Goal: Task Accomplishment & Management: Use online tool/utility

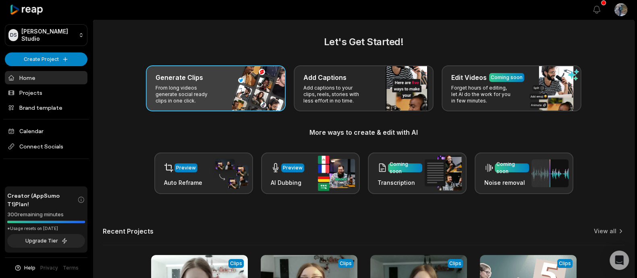
click at [195, 81] on h3 "Generate Clips" at bounding box center [179, 78] width 48 height 10
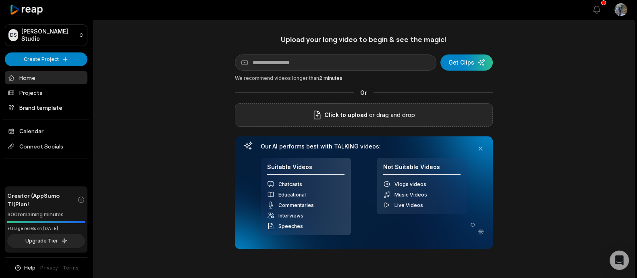
click at [365, 111] on span "Click to upload" at bounding box center [345, 115] width 43 height 10
click at [0, 0] on input "Click to upload" at bounding box center [0, 0] width 0 height 0
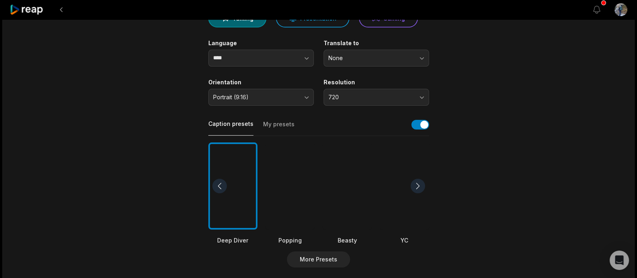
scroll to position [100, 0]
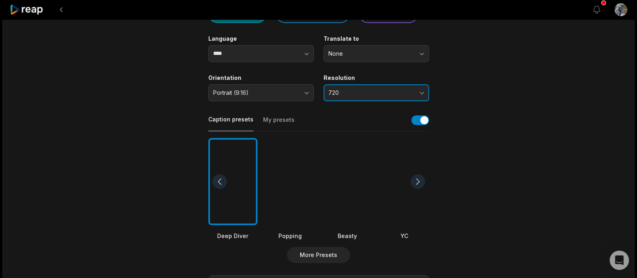
click at [377, 94] on span "720" at bounding box center [370, 92] width 85 height 7
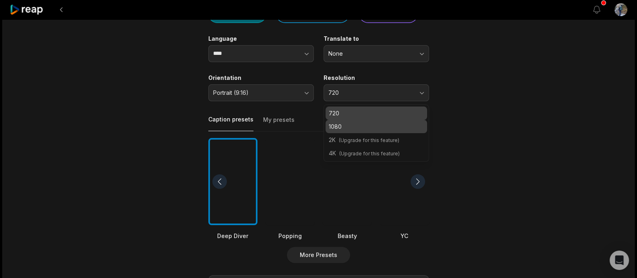
click at [352, 124] on p "1080" at bounding box center [376, 126] width 95 height 8
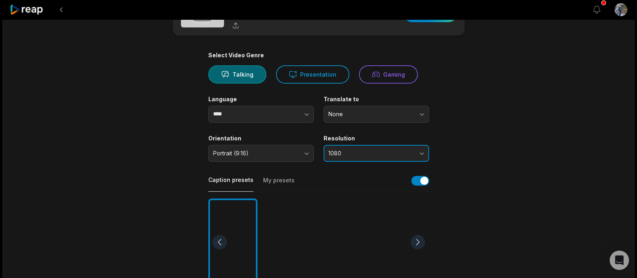
scroll to position [50, 0]
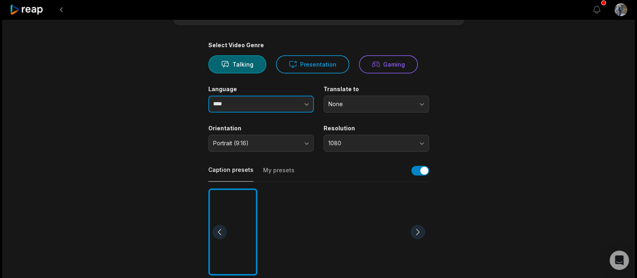
click at [278, 109] on button "button" at bounding box center [290, 103] width 46 height 17
type input "******"
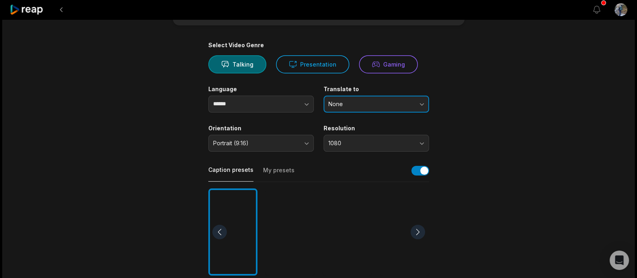
click at [359, 104] on span "None" at bounding box center [370, 103] width 85 height 7
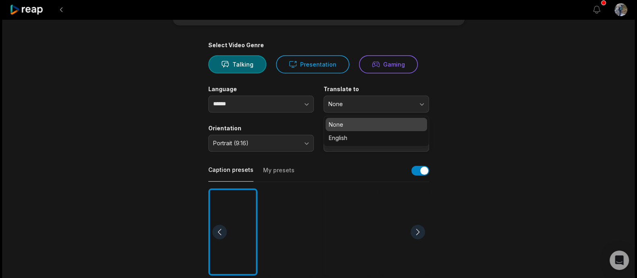
click at [481, 103] on main "18:28 YT_Co zrobić, gdy partner w kłótni używa przeciwko tobie twoich sekretów …" at bounding box center [319, 229] width 390 height 493
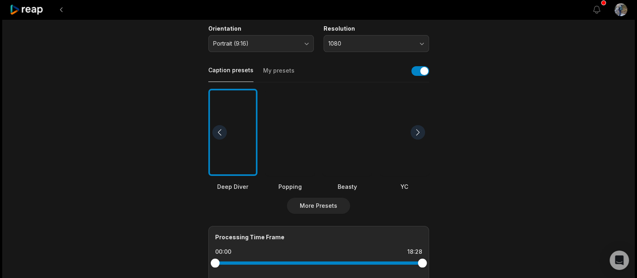
scroll to position [151, 0]
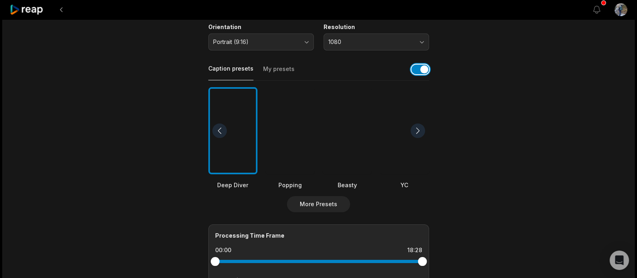
click at [413, 69] on button "button" at bounding box center [420, 69] width 18 height 10
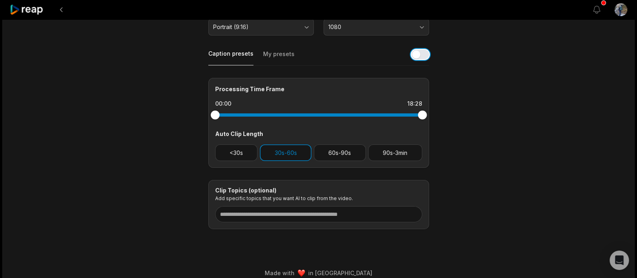
scroll to position [174, 0]
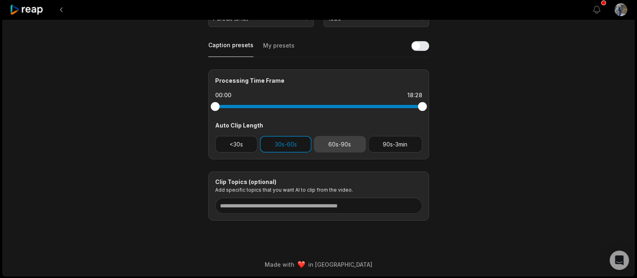
click at [333, 142] on button "60s-90s" at bounding box center [340, 144] width 52 height 17
click at [393, 144] on button "90s-3min" at bounding box center [395, 144] width 54 height 17
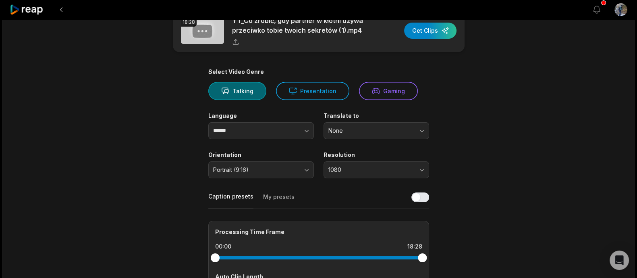
scroll to position [0, 0]
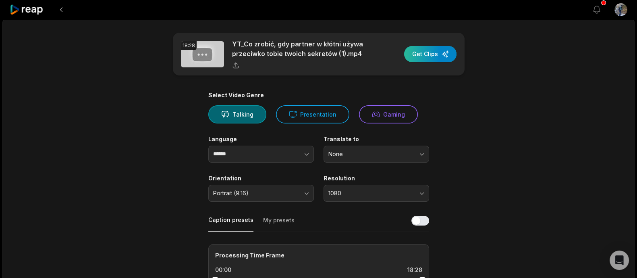
click at [428, 54] on div "button" at bounding box center [430, 54] width 52 height 16
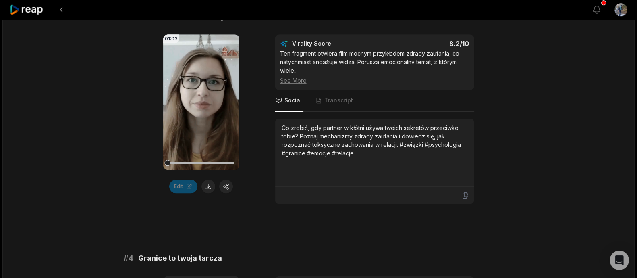
scroll to position [705, 0]
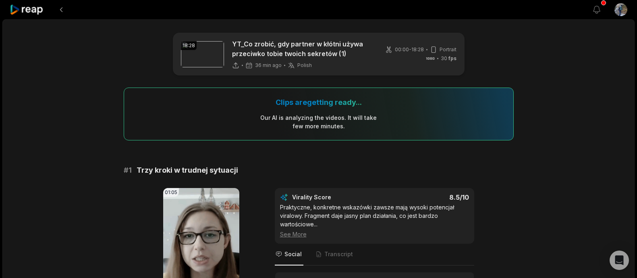
scroll to position [705, 0]
